Goal: Information Seeking & Learning: Learn about a topic

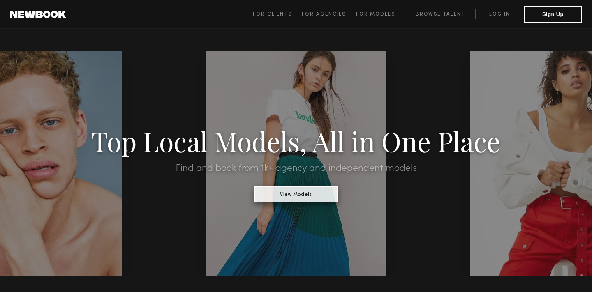
click at [281, 197] on button "View Models" at bounding box center [297, 194] width 84 height 16
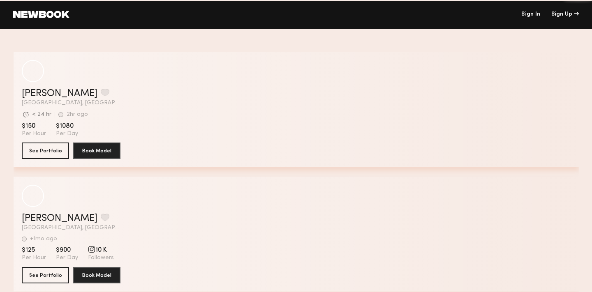
click at [36, 23] on header "Sign In Sign Up" at bounding box center [296, 14] width 592 height 29
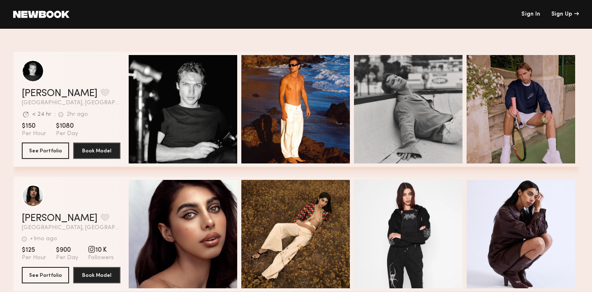
click at [38, 14] on link at bounding box center [41, 14] width 56 height 7
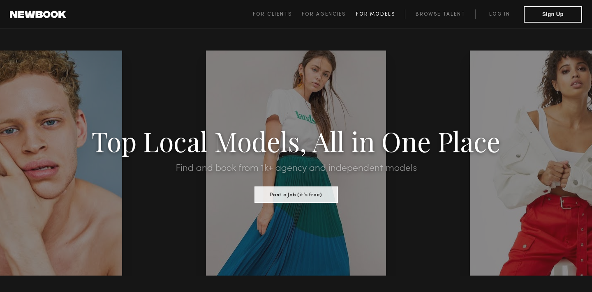
click at [371, 19] on link "For Models" at bounding box center [380, 14] width 49 height 10
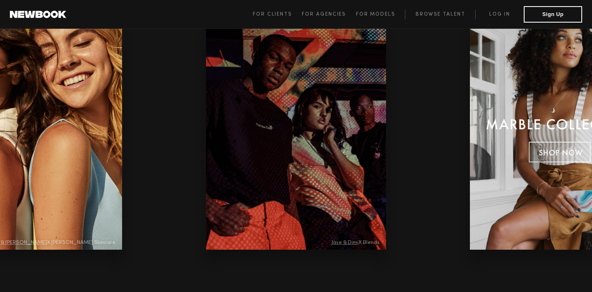
scroll to position [1752, 0]
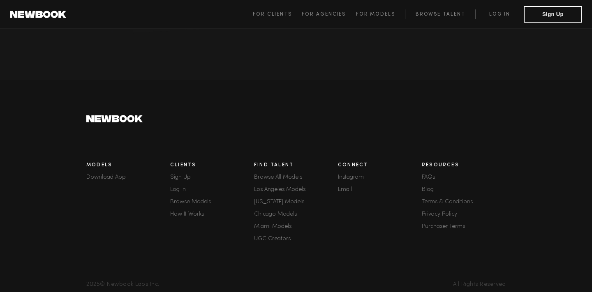
scroll to position [2287, 0]
click at [429, 176] on link "FAQs" at bounding box center [464, 179] width 84 height 6
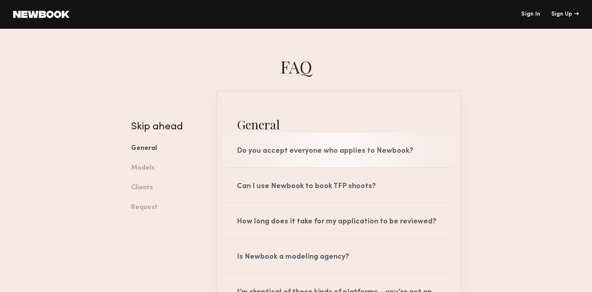
click at [408, 161] on div "Do you accept everyone who applies to Newbook?" at bounding box center [339, 150] width 244 height 35
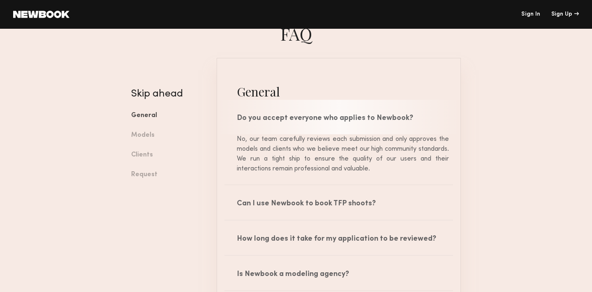
scroll to position [48, 0]
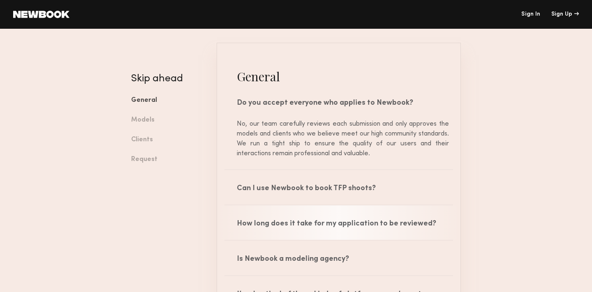
click at [421, 219] on div "How long does it take for my application to be reviewed?" at bounding box center [339, 223] width 244 height 35
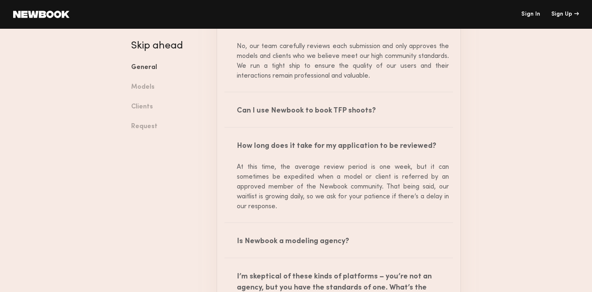
scroll to position [209, 0]
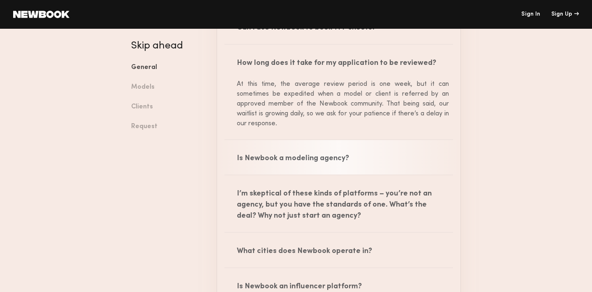
click at [370, 154] on div "Is Newbook a modeling agency?" at bounding box center [339, 157] width 244 height 35
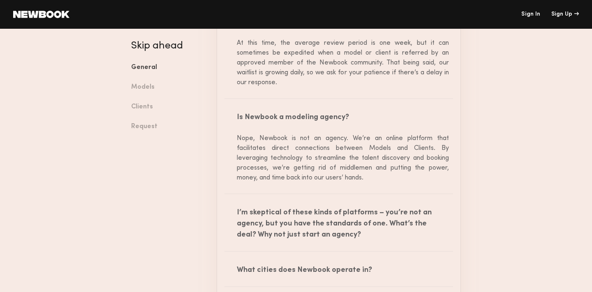
scroll to position [313, 0]
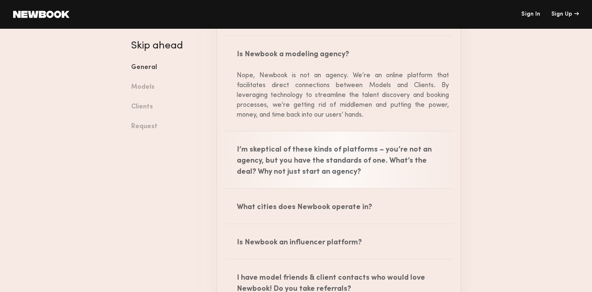
click at [398, 159] on div "I’m skeptical of these kinds of platforms – you’re not an agency, but you have …" at bounding box center [339, 160] width 244 height 57
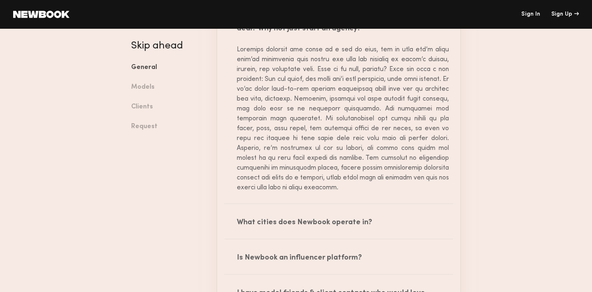
scroll to position [501, 0]
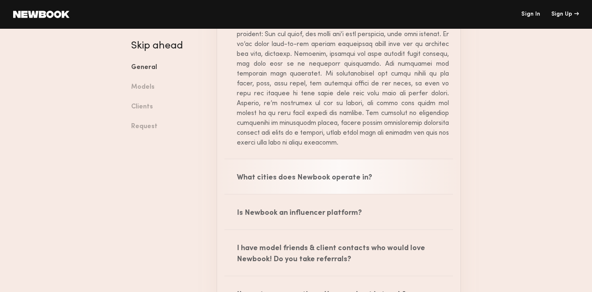
click at [410, 169] on div "What cities does Newbook operate in?" at bounding box center [339, 177] width 244 height 35
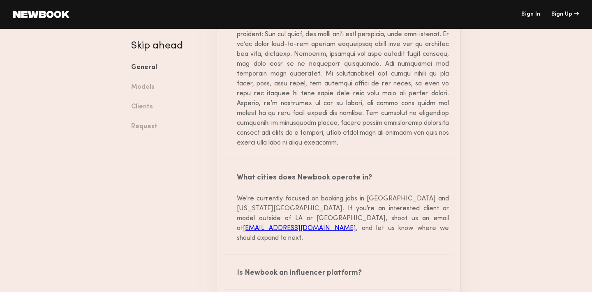
scroll to position [543, 0]
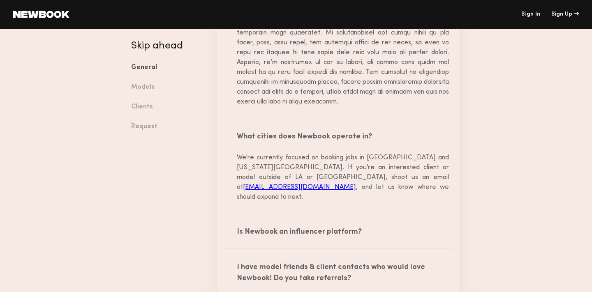
click at [411, 184] on div "We're currently focused on booking jobs in [GEOGRAPHIC_DATA] and [US_STATE][GEO…" at bounding box center [339, 177] width 220 height 49
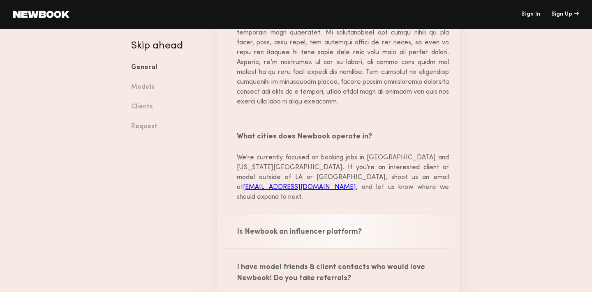
click at [416, 235] on div "Is Newbook an influencer platform?" at bounding box center [339, 231] width 244 height 35
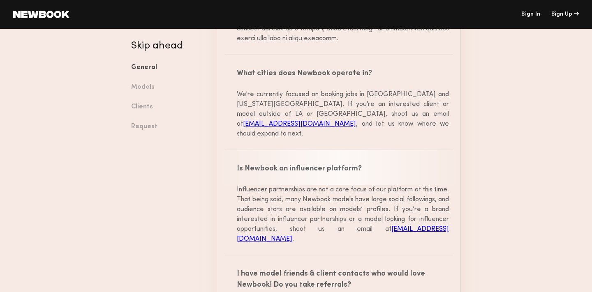
scroll to position [726, 0]
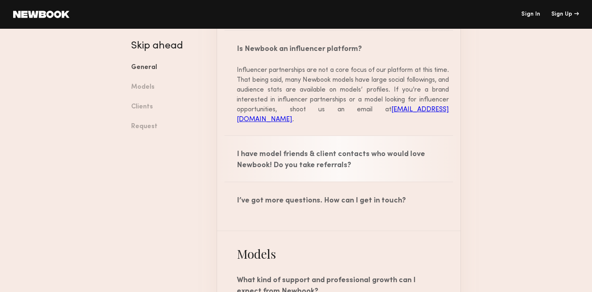
click at [409, 151] on div "I have model friends & client contacts who would love Newbook! Do you take refe…" at bounding box center [339, 159] width 244 height 46
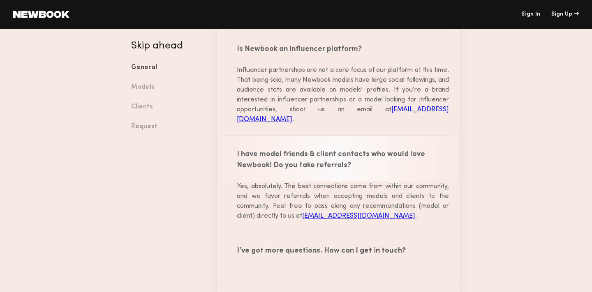
scroll to position [916, 0]
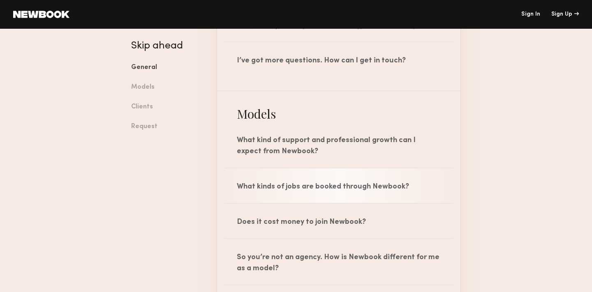
click at [402, 170] on div "What kinds of jobs are booked through Newbook?" at bounding box center [339, 186] width 244 height 35
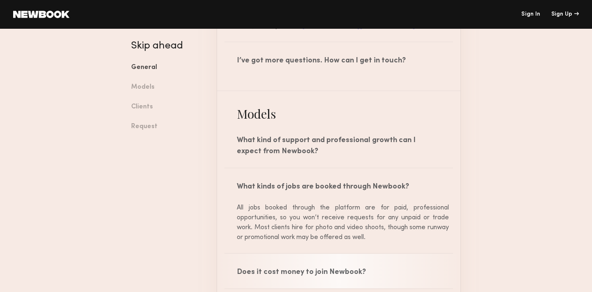
click at [399, 259] on div "Does it cost money to join Newbook?" at bounding box center [339, 271] width 244 height 35
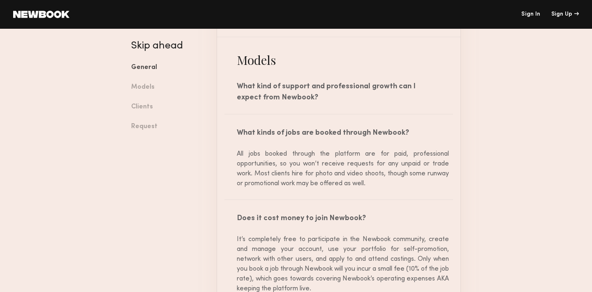
scroll to position [971, 0]
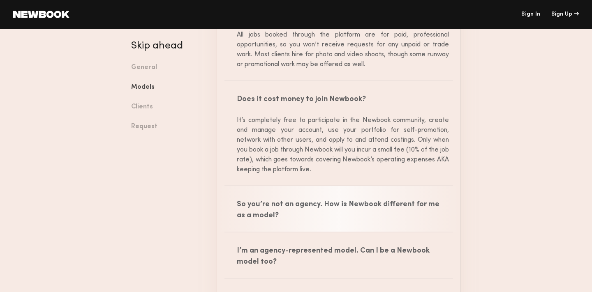
scroll to position [1124, 0]
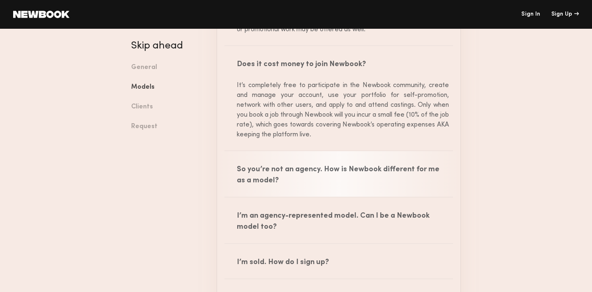
click at [399, 169] on div "So you’re not an agency. How is Newbook different for me as a model?" at bounding box center [339, 174] width 244 height 46
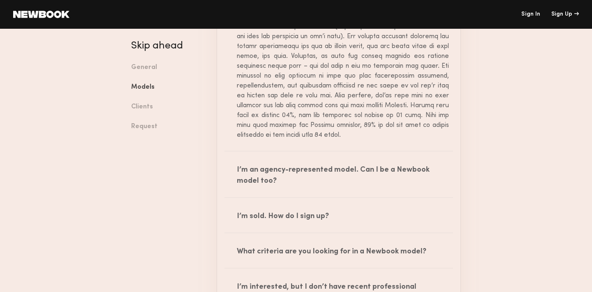
scroll to position [1372, 0]
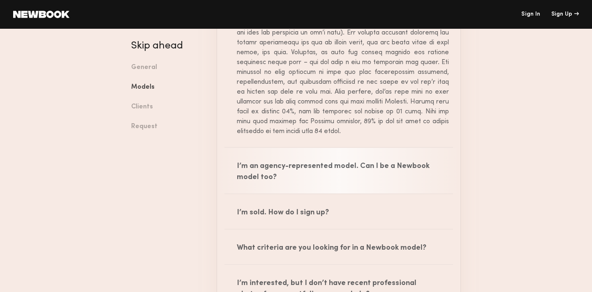
click at [399, 169] on div "I’m an agency-represented model. Can I be a Newbook model too?" at bounding box center [339, 171] width 244 height 46
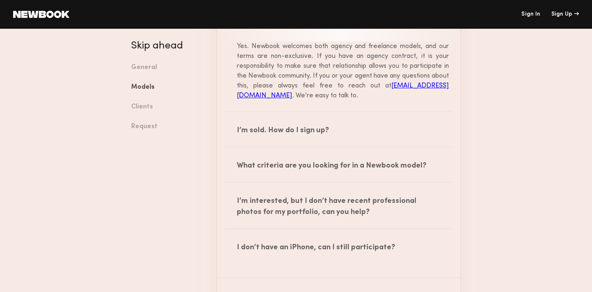
scroll to position [1524, 0]
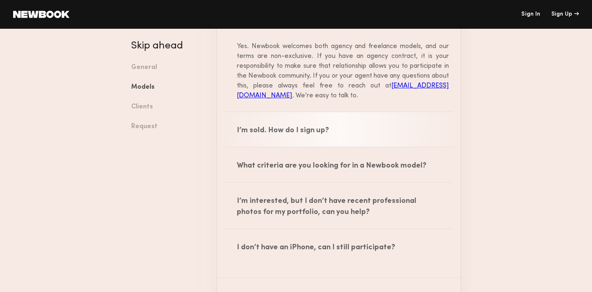
click at [366, 112] on div "I’m sold. How do I sign up?" at bounding box center [339, 129] width 244 height 35
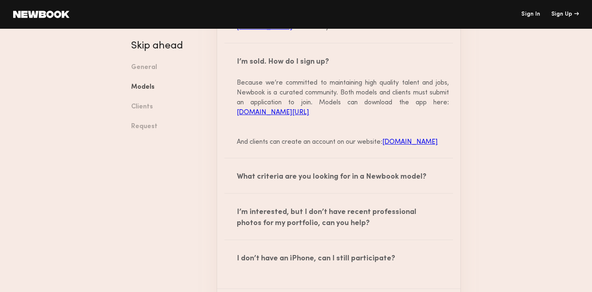
scroll to position [1638, 0]
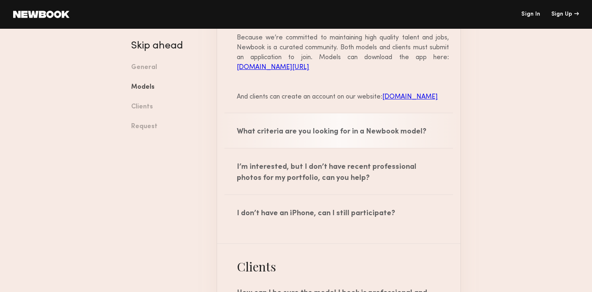
click at [381, 146] on div "What criteria are you looking for in a Newbook model?" at bounding box center [339, 131] width 244 height 35
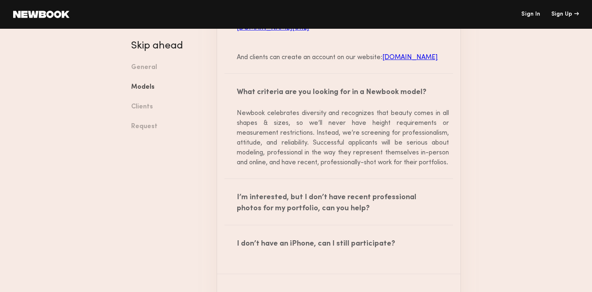
scroll to position [1683, 0]
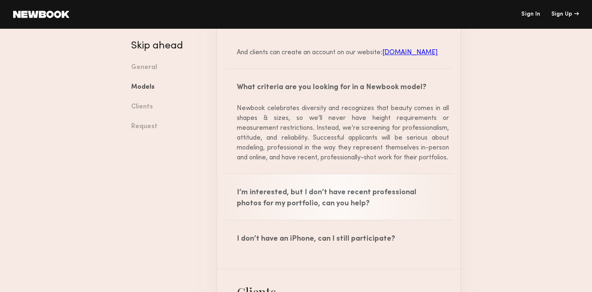
click at [346, 202] on div "I’m interested, but I don’t have recent professional photos for my portfolio, c…" at bounding box center [339, 197] width 244 height 46
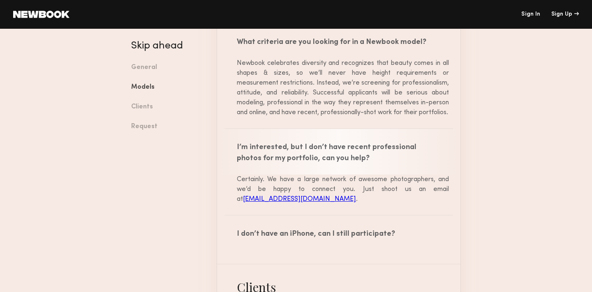
scroll to position [1772, 0]
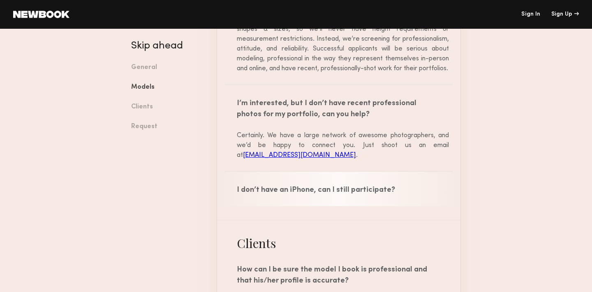
click at [382, 206] on div "I don’t have an iPhone, can I still participate?" at bounding box center [339, 189] width 244 height 35
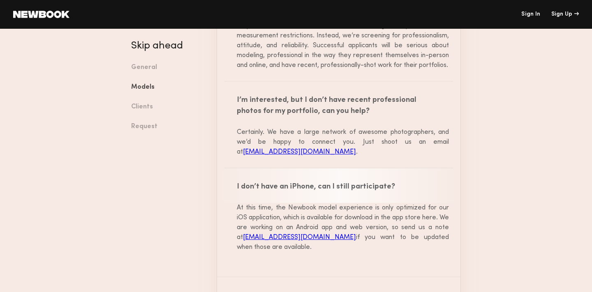
scroll to position [1928, 0]
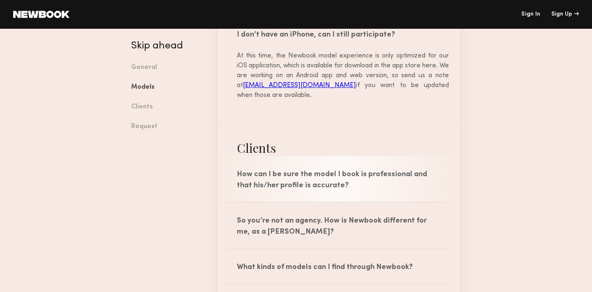
click at [404, 197] on div "How can I be sure the model I book is professional and that his/her profile is …" at bounding box center [339, 179] width 244 height 46
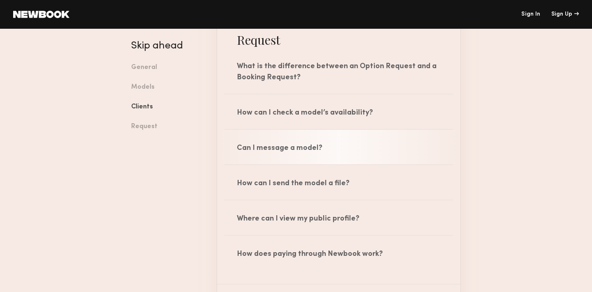
scroll to position [2575, 0]
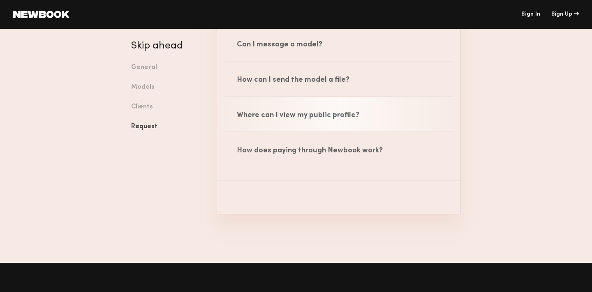
click at [299, 132] on div "Where can I view my public profile?" at bounding box center [339, 114] width 244 height 35
